Goal: Task Accomplishment & Management: Use online tool/utility

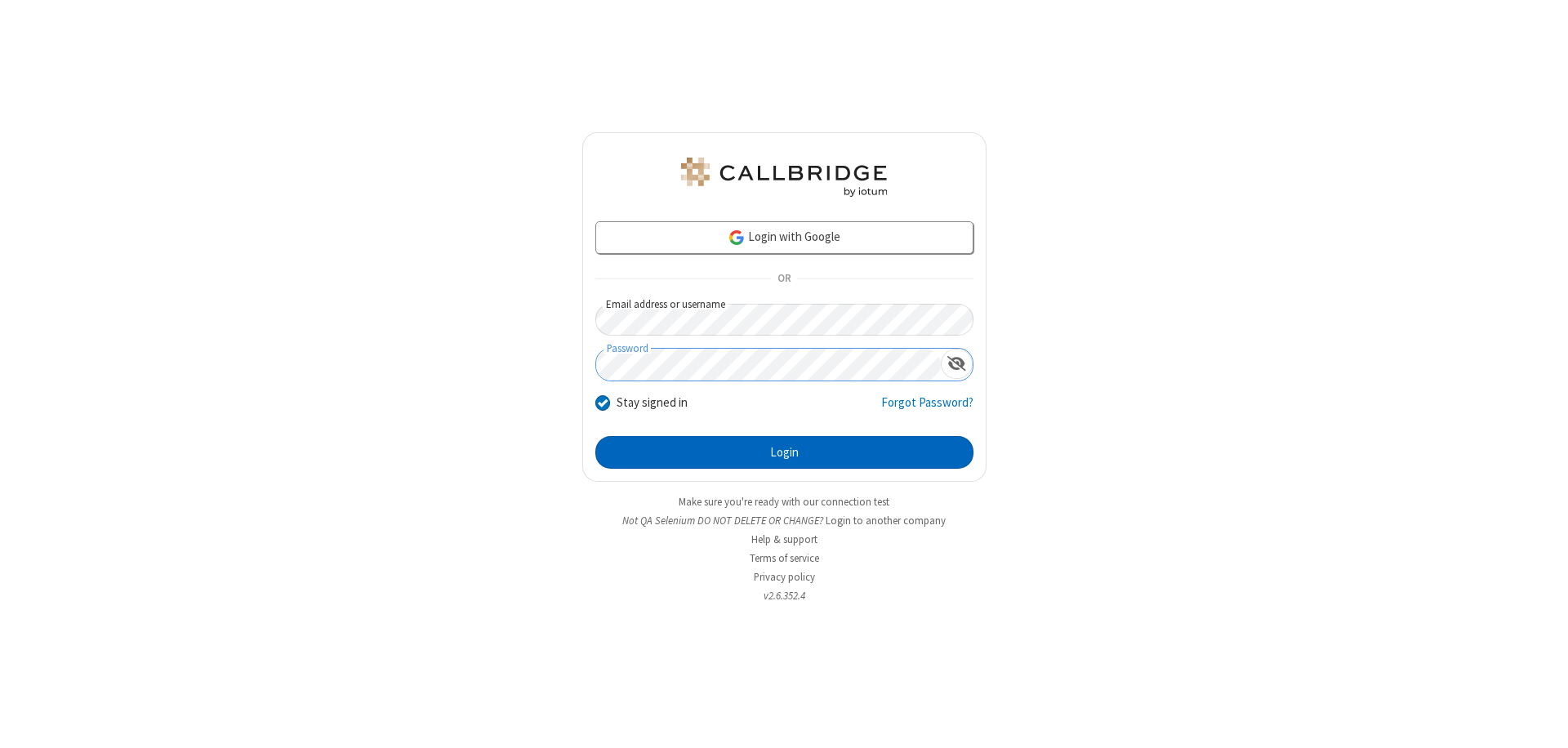
click at [784, 452] on button "Login" at bounding box center [784, 452] width 378 height 33
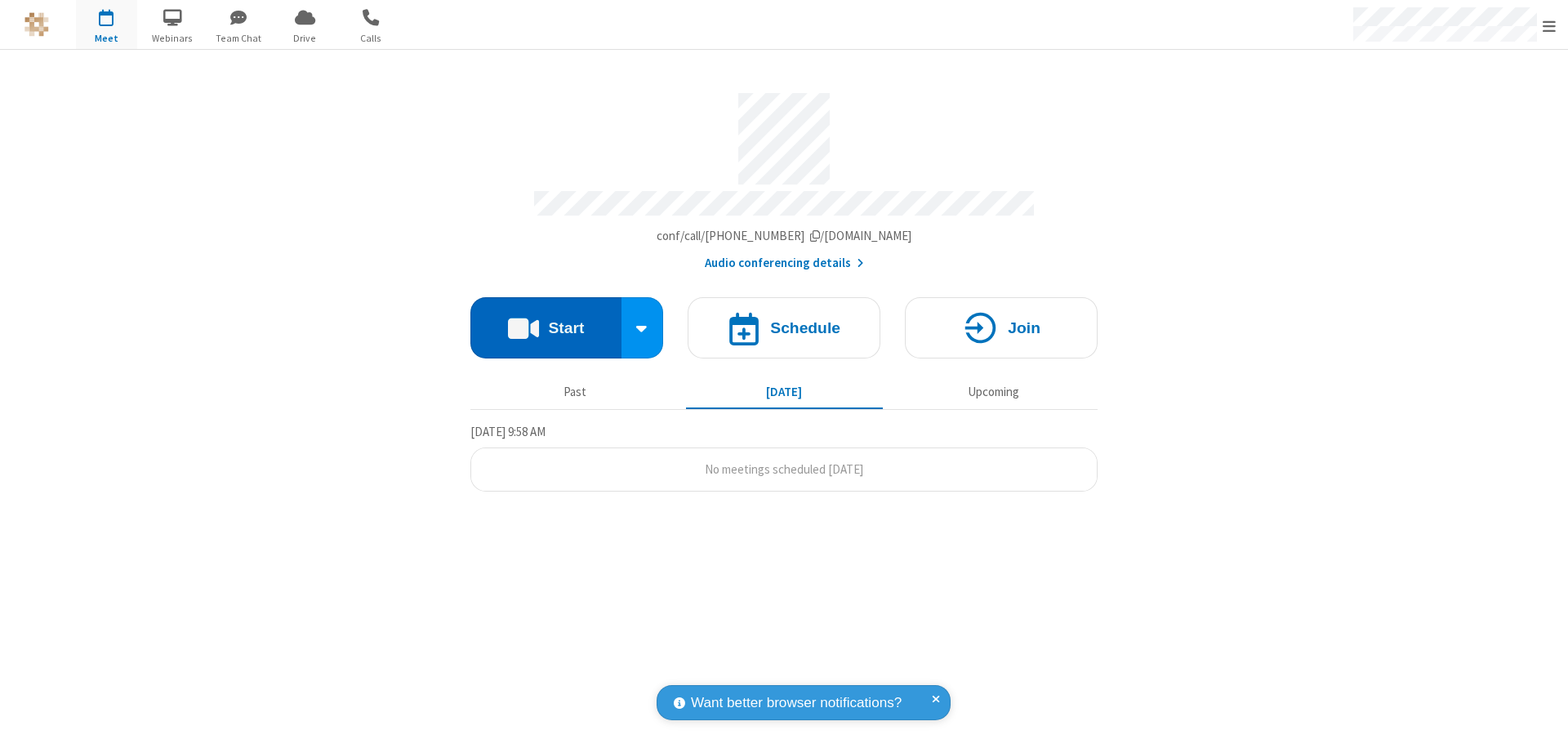
click at [545, 320] on button "Start" at bounding box center [545, 328] width 151 height 62
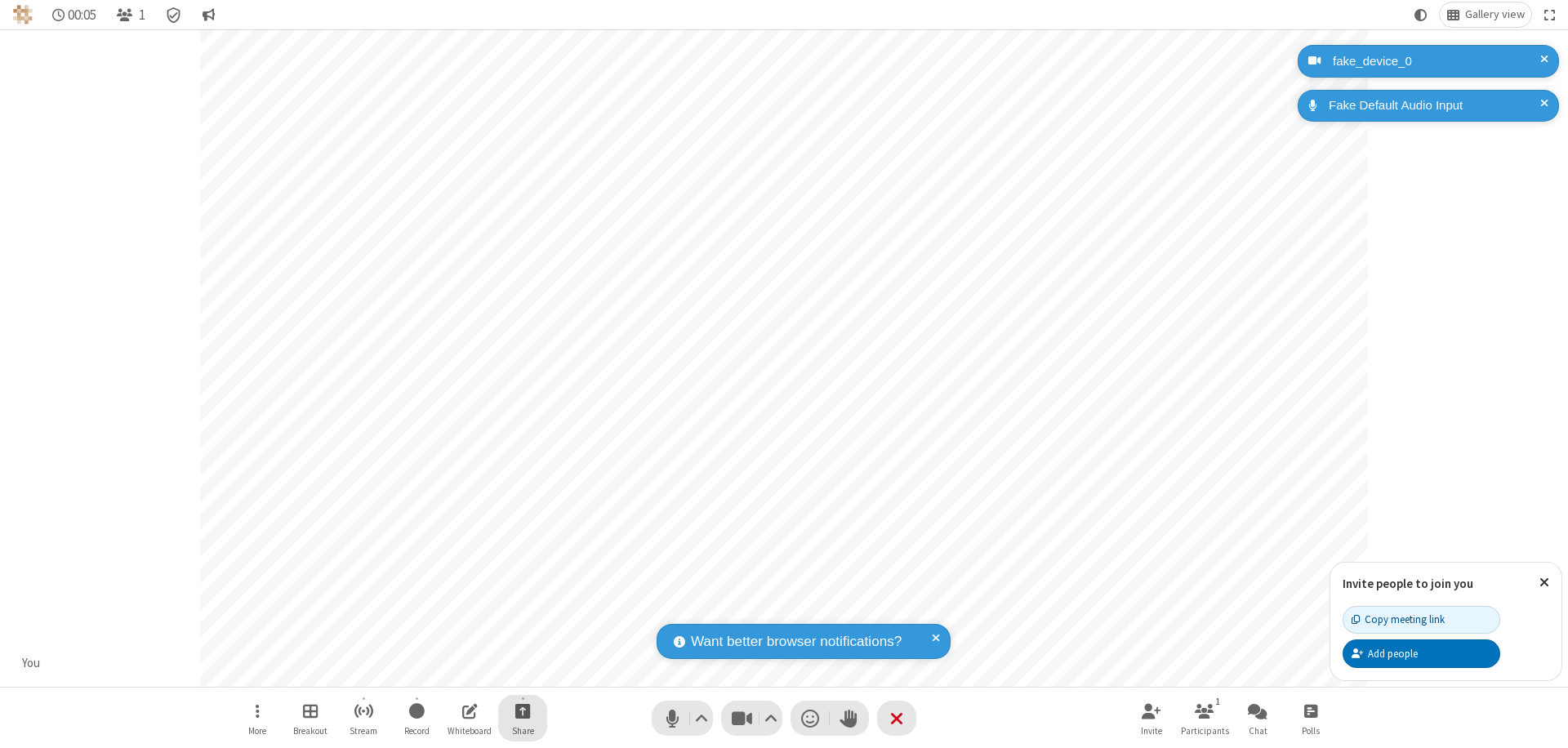
click at [522, 710] on span "Start sharing" at bounding box center [523, 710] width 15 height 20
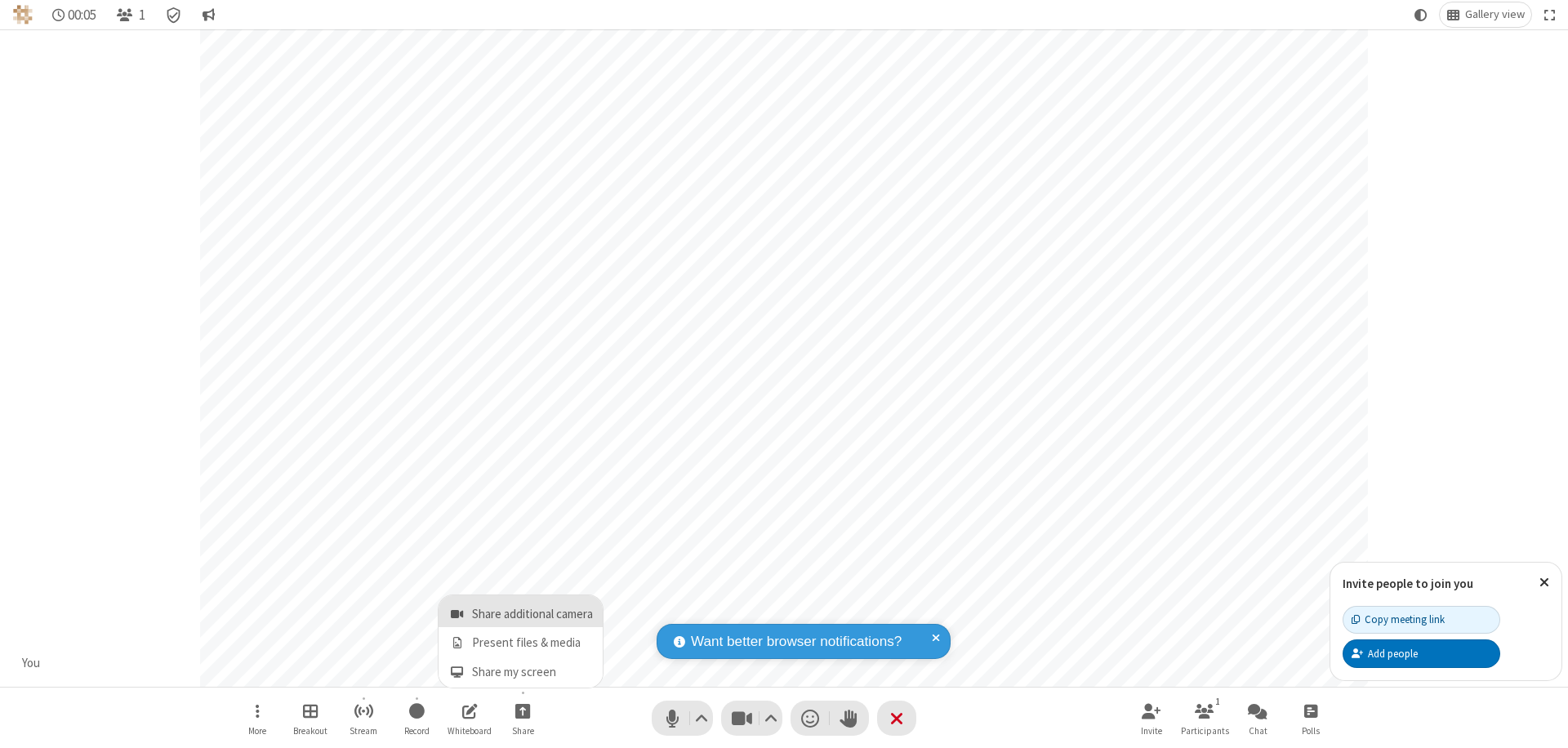
click at [521, 611] on span "Share additional camera" at bounding box center [532, 614] width 120 height 13
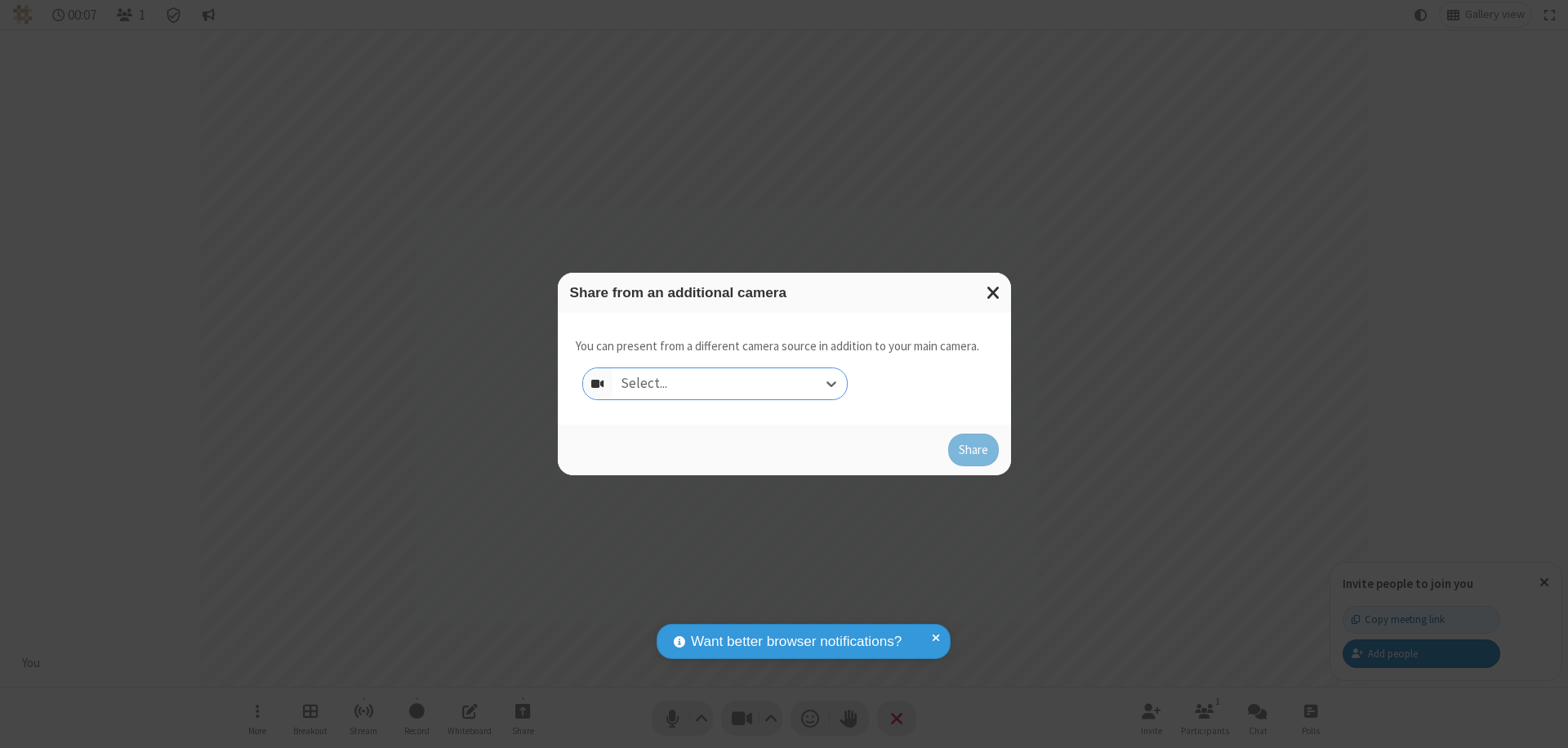
click at [730, 384] on div "Select..." at bounding box center [729, 384] width 234 height 31
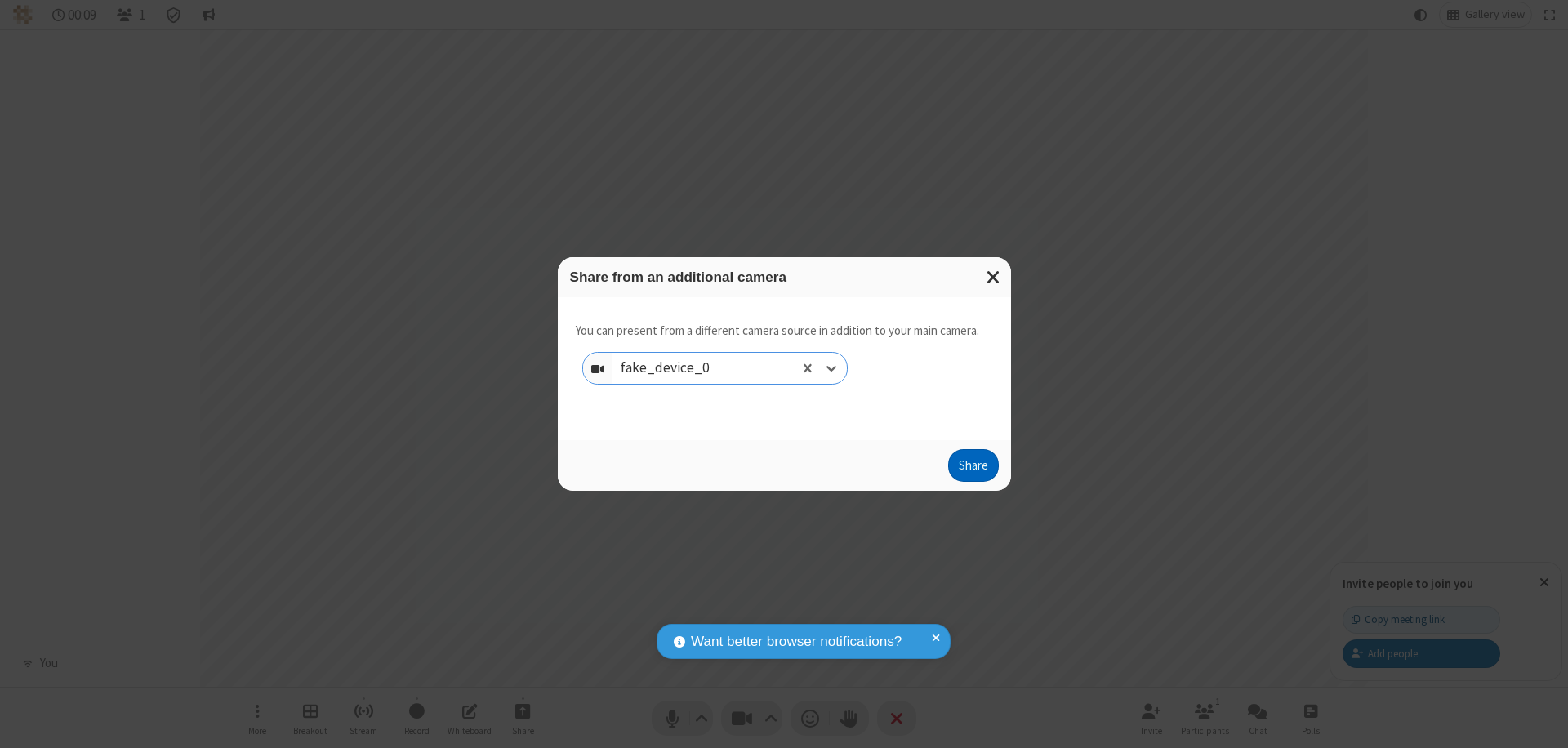
click at [972, 468] on button "Share" at bounding box center [973, 466] width 51 height 33
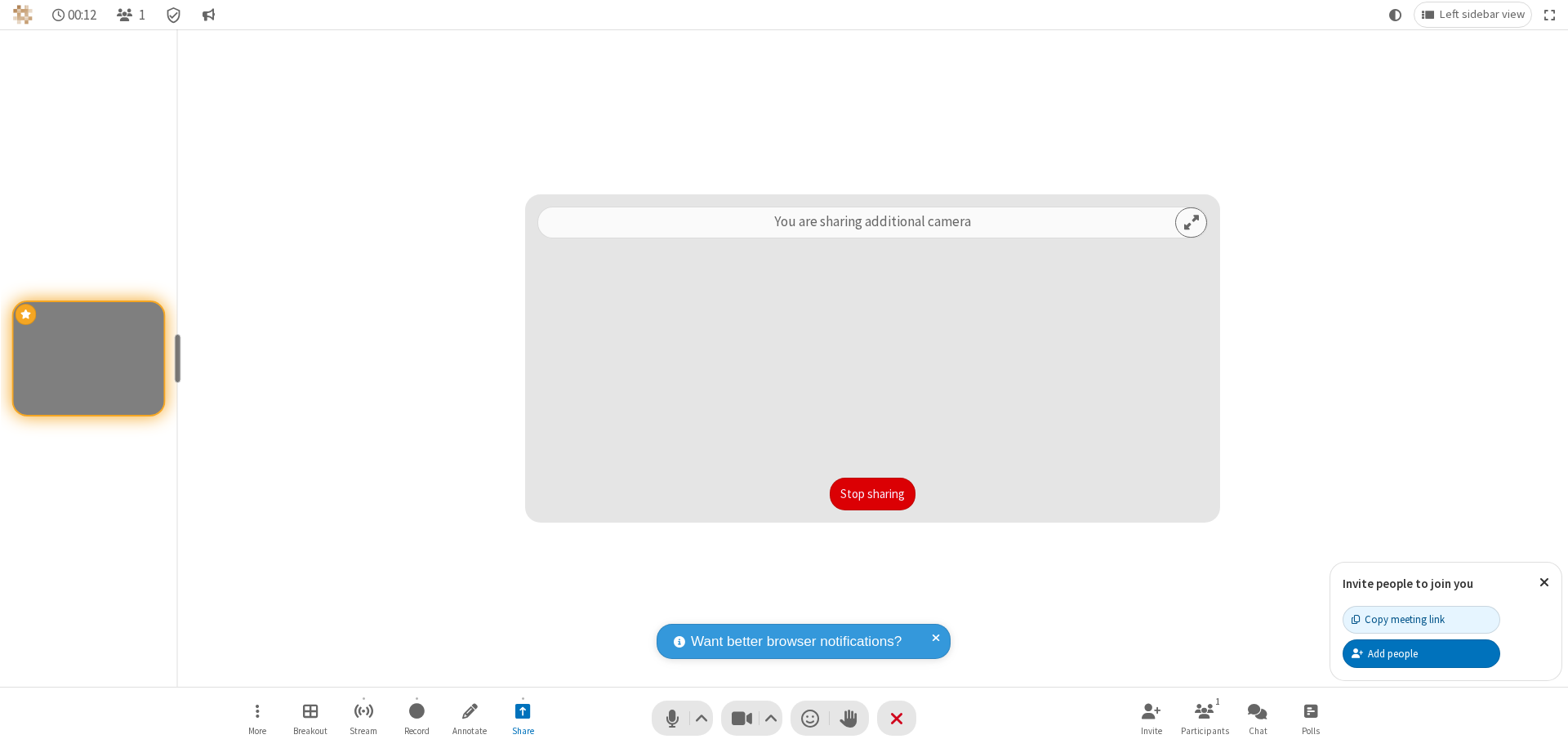
click at [872, 494] on button "Stop sharing" at bounding box center [872, 494] width 86 height 33
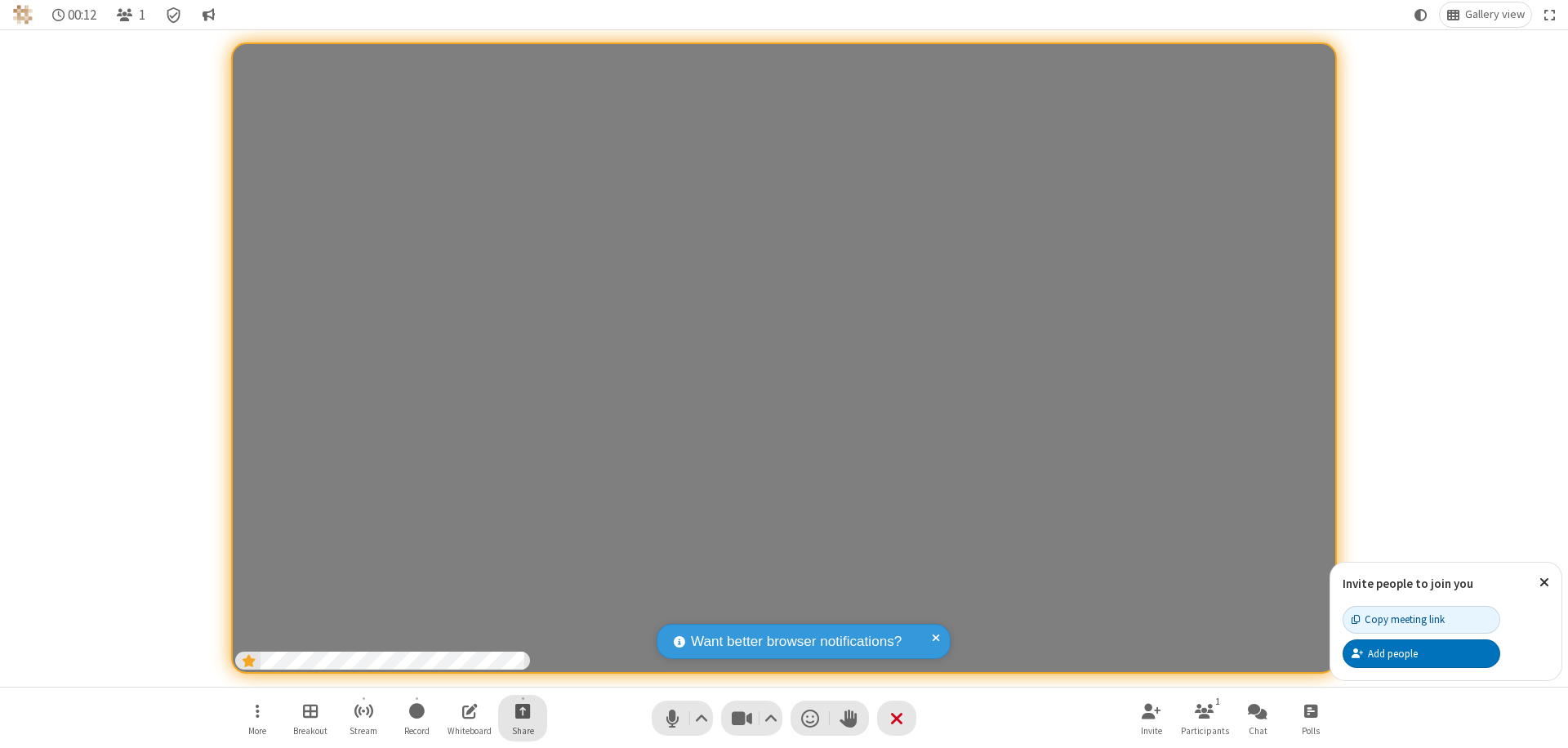
click at [522, 710] on span "Start sharing" at bounding box center [523, 710] width 15 height 20
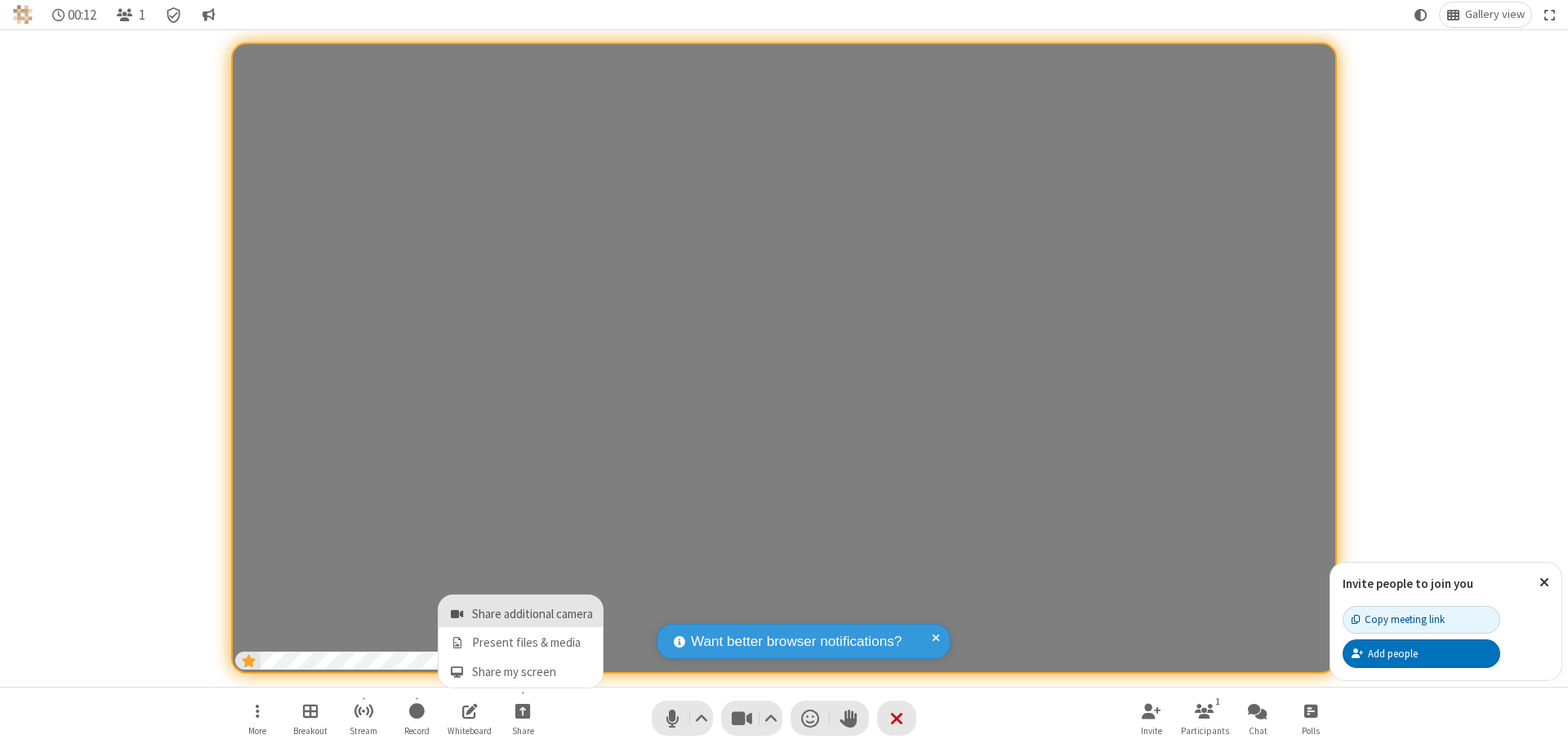
click at [521, 611] on span "Share additional camera" at bounding box center [532, 614] width 120 height 13
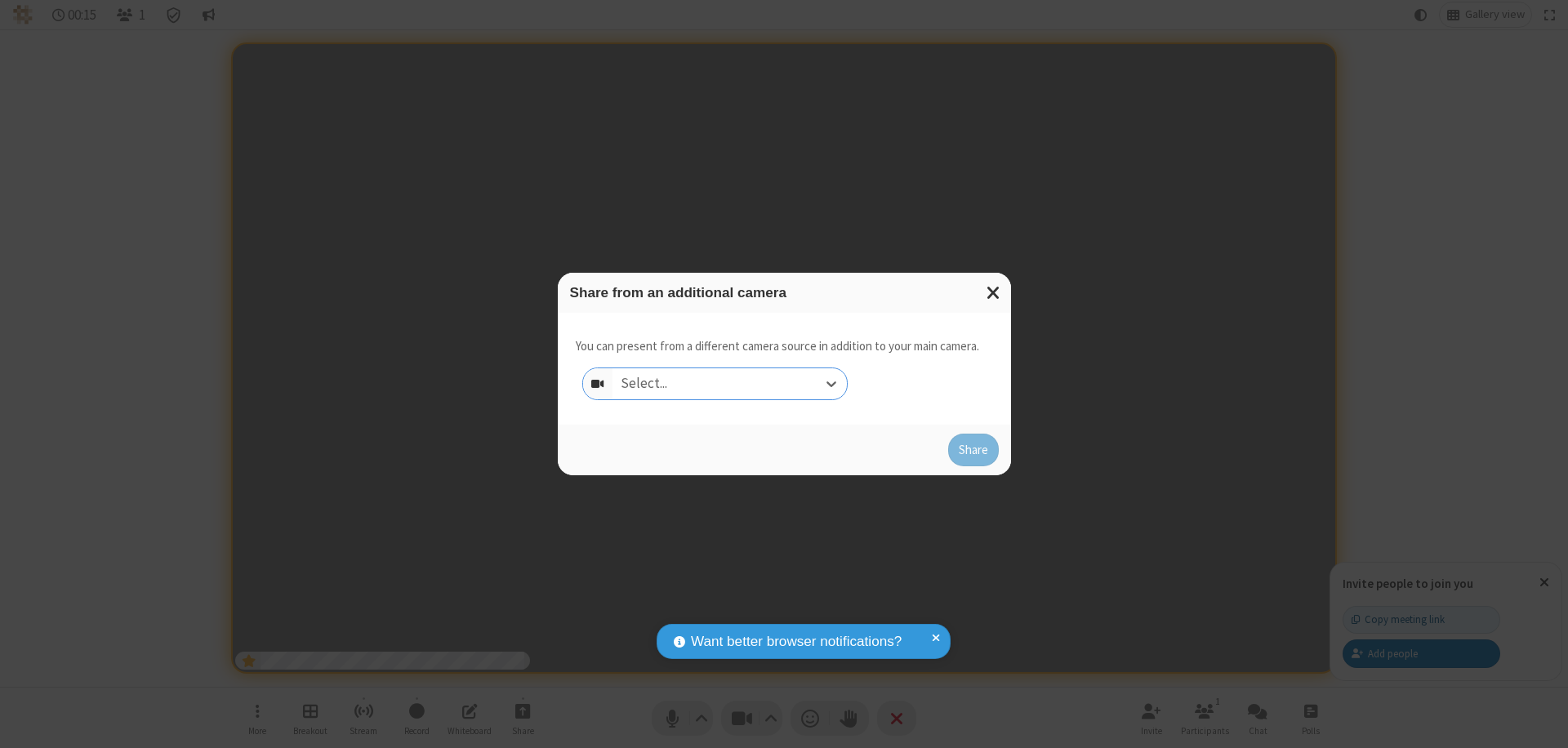
click at [730, 384] on div "Select..." at bounding box center [729, 384] width 234 height 31
